Goal: Task Accomplishment & Management: Complete application form

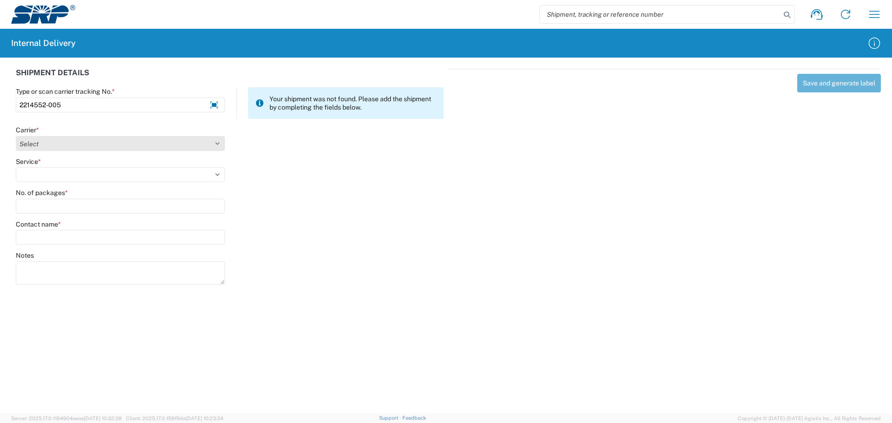
type input "2214552-005"
click at [66, 145] on select "Select Amazon Logistics ATI Trucking BC Dimerco Logistics Empire Southwest FedE…" at bounding box center [120, 143] width 209 height 15
select select "18714"
click at [16, 136] on select "Select Amazon Logistics ATI Trucking BC Dimerco Logistics Empire Southwest FedE…" at bounding box center [120, 143] width 209 height 15
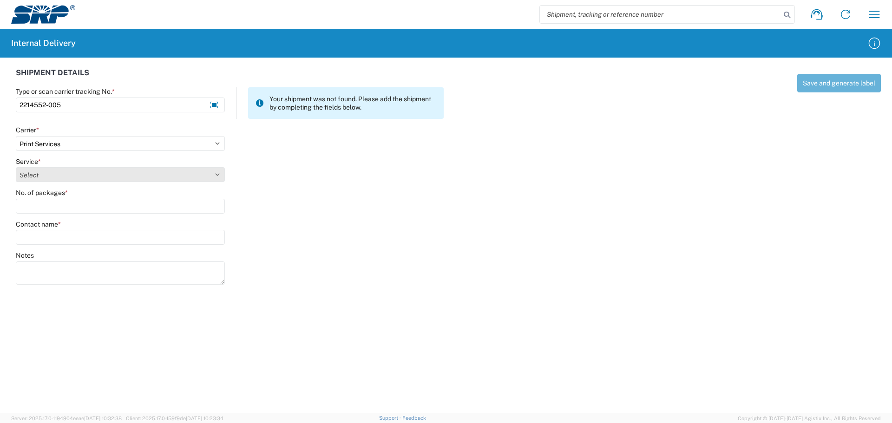
click at [53, 173] on select "Select Ground Inter-office" at bounding box center [120, 174] width 209 height 15
select select "35764"
click at [16, 167] on select "Select Ground Inter-office" at bounding box center [120, 174] width 209 height 15
click at [51, 207] on input "No. of packages *" at bounding box center [120, 206] width 209 height 15
type input "1"
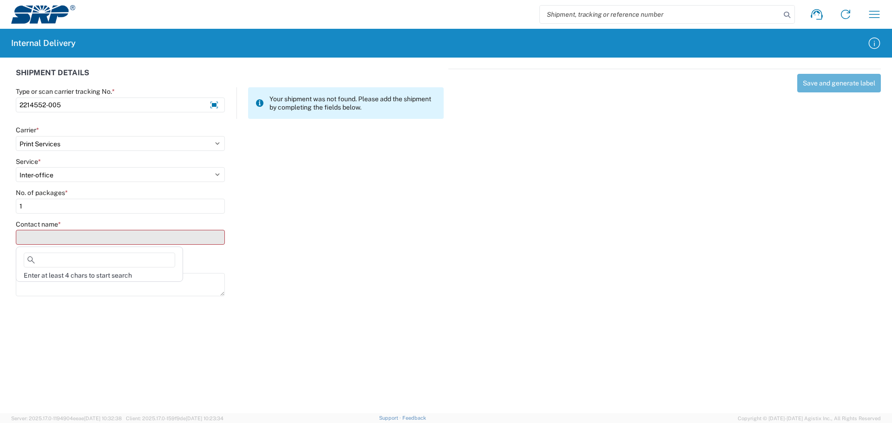
click at [62, 238] on input "Contact name *" at bounding box center [120, 237] width 209 height 15
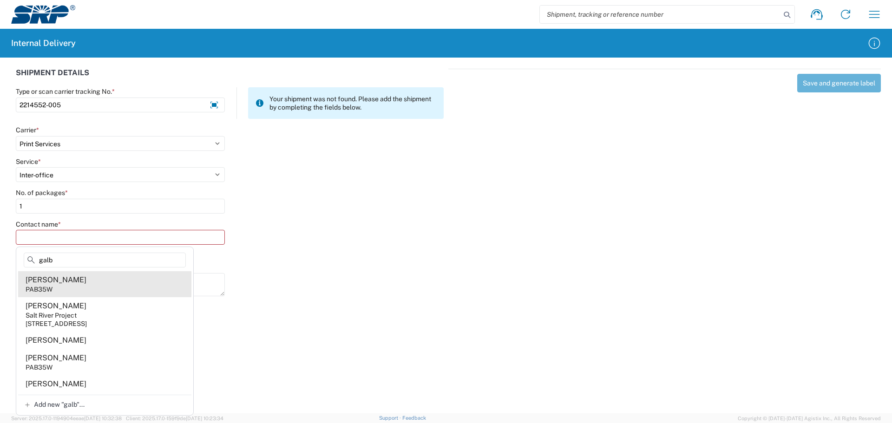
type input "galb"
click at [89, 287] on agx-address-suggestion-item "[PERSON_NAME] PAB35W" at bounding box center [104, 284] width 173 height 26
type input "[PERSON_NAME]"
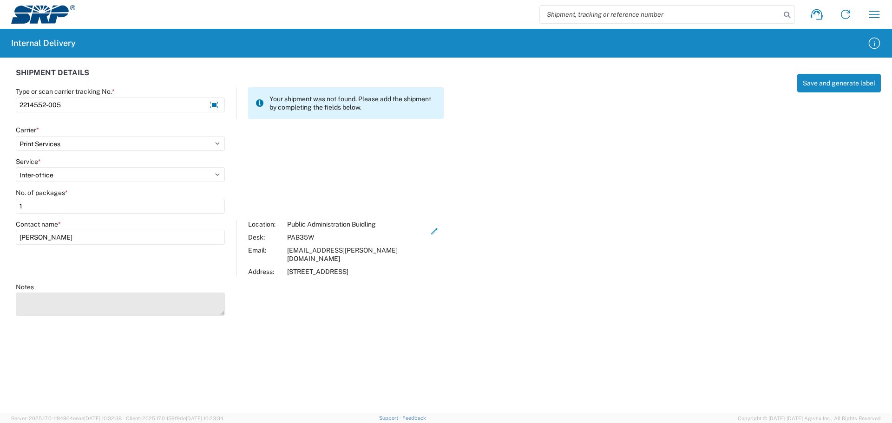
click at [88, 293] on textarea "Notes" at bounding box center [120, 304] width 209 height 23
paste textarea "storage room D"
type textarea "storage room D"
click at [828, 86] on button "Save and generate label" at bounding box center [840, 83] width 84 height 19
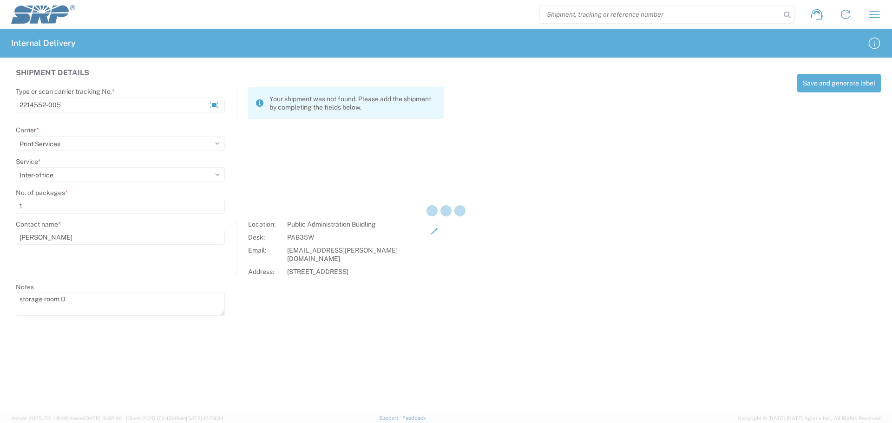
select select
